Goal: Information Seeking & Learning: Learn about a topic

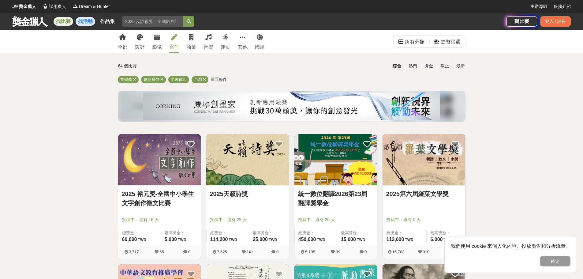
click at [91, 22] on link "找活動" at bounding box center [86, 21] width 20 height 9
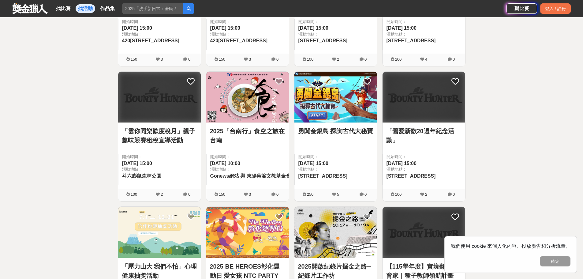
scroll to position [704, 0]
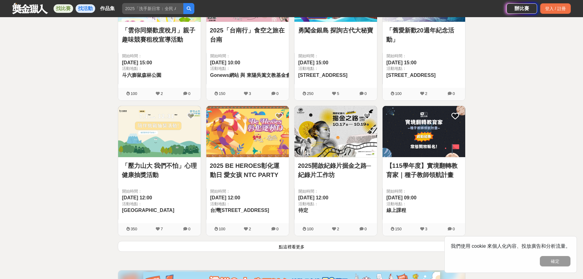
click at [61, 7] on link "找比賽" at bounding box center [64, 8] width 20 height 9
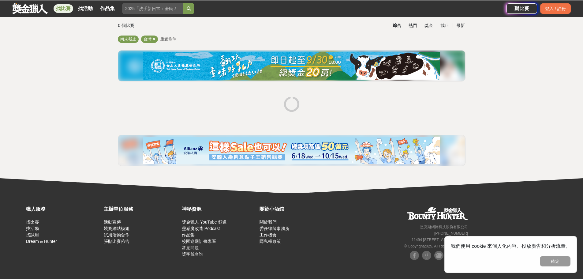
scroll to position [40, 0]
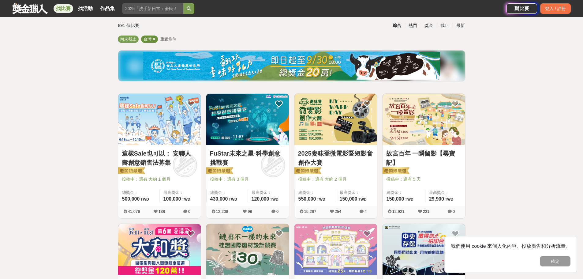
click at [155, 39] on icon at bounding box center [154, 39] width 3 height 4
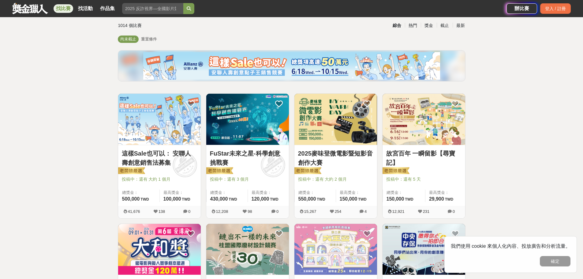
click at [34, 9] on link at bounding box center [30, 8] width 37 height 12
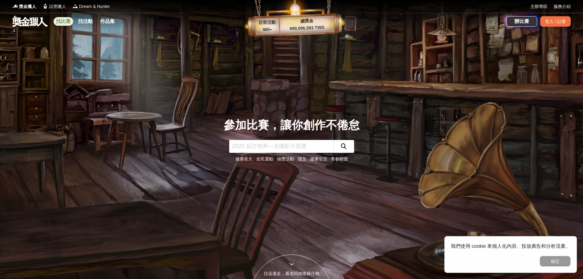
click at [64, 21] on link "找比賽" at bounding box center [64, 21] width 20 height 9
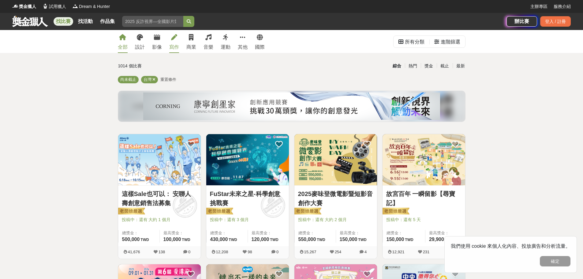
click at [173, 39] on icon at bounding box center [174, 37] width 6 height 6
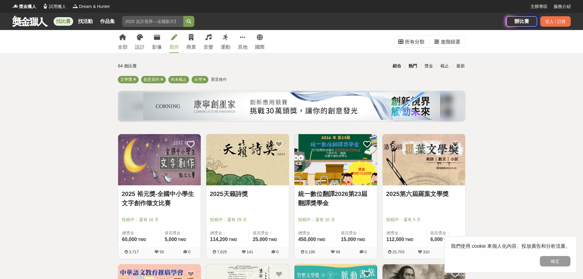
click at [416, 65] on div "熱門" at bounding box center [413, 66] width 16 height 11
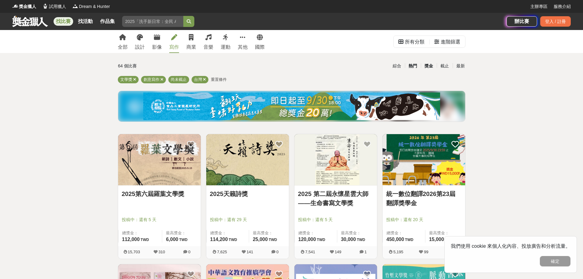
click at [427, 65] on div "獎金" at bounding box center [429, 66] width 16 height 11
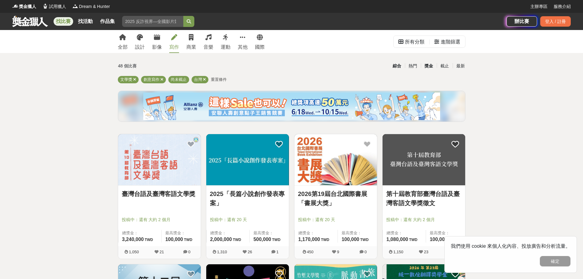
click at [397, 64] on div "綜合" at bounding box center [397, 66] width 16 height 11
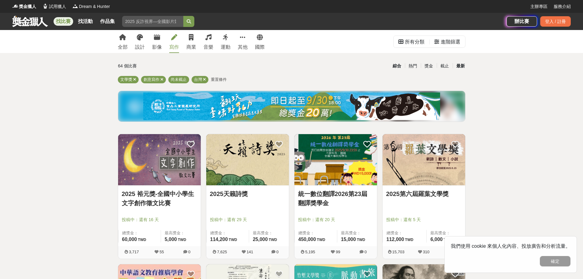
click at [459, 67] on div "最新" at bounding box center [461, 66] width 16 height 11
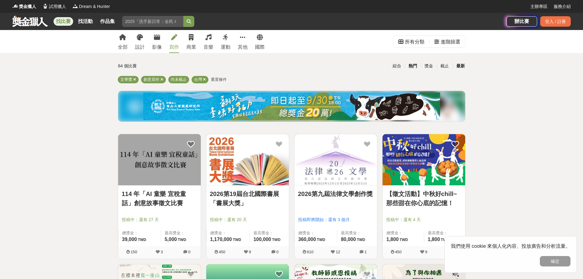
click at [413, 66] on div "熱門" at bounding box center [413, 66] width 16 height 11
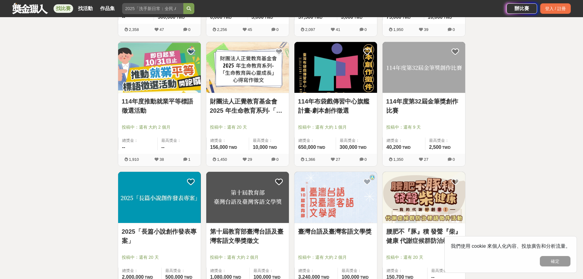
scroll to position [796, 0]
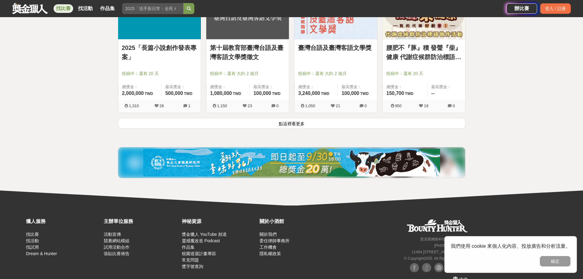
click at [322, 121] on button "點這裡看更多" at bounding box center [292, 123] width 348 height 11
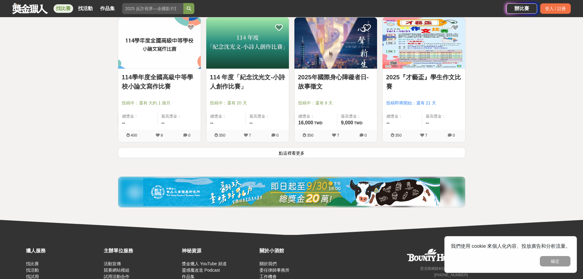
scroll to position [1589, 0]
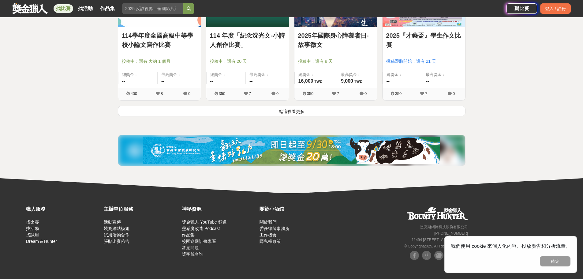
click at [307, 109] on button "點這裡看更多" at bounding box center [292, 111] width 348 height 11
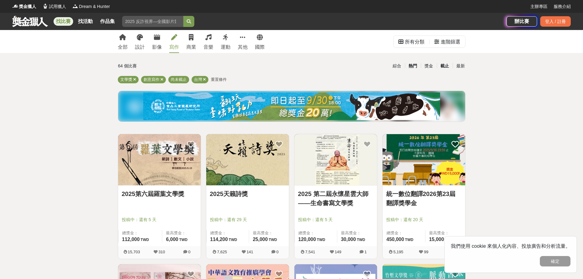
click at [449, 65] on div "截止" at bounding box center [445, 66] width 16 height 11
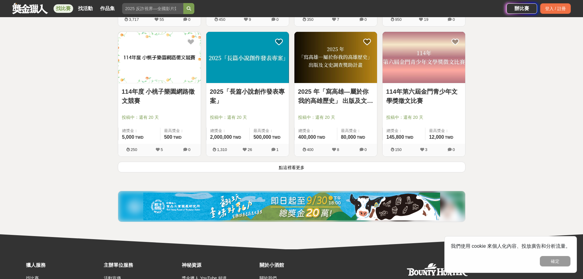
scroll to position [809, 0]
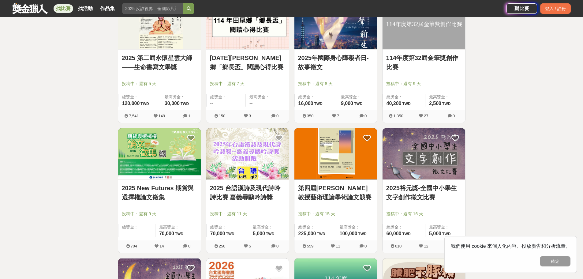
scroll to position [319, 0]
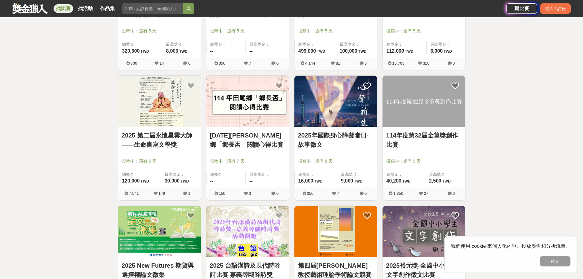
click at [39, 10] on link at bounding box center [30, 8] width 37 height 12
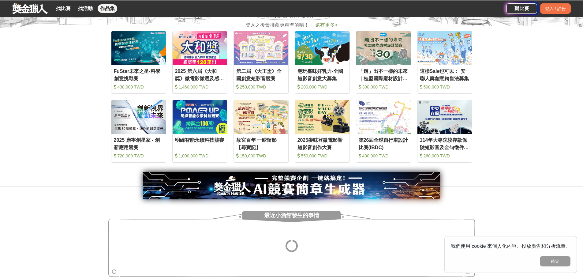
click at [111, 10] on link "作品集" at bounding box center [108, 8] width 20 height 9
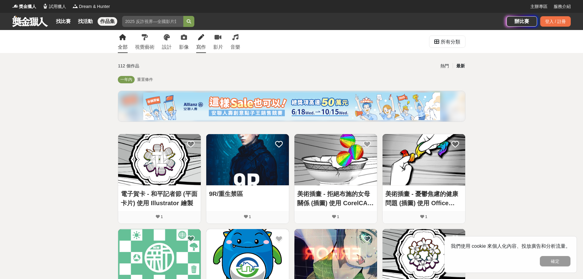
click at [200, 42] on link "寫作" at bounding box center [201, 41] width 10 height 23
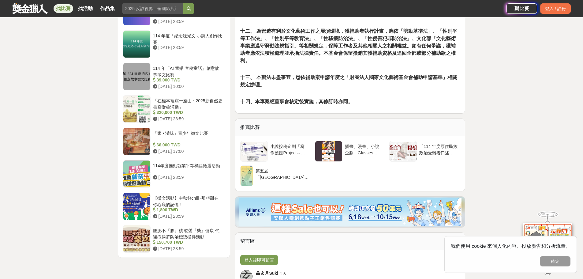
scroll to position [704, 0]
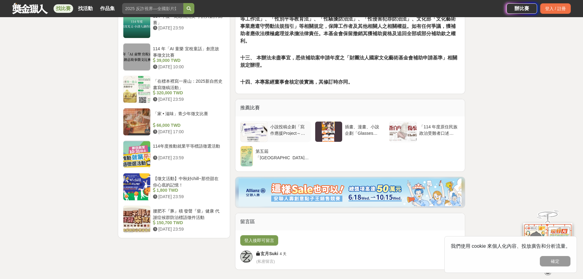
click at [297, 124] on div "小說投稿企劃「寫作應援Project～空白～」" at bounding box center [289, 130] width 38 height 12
